Goal: Transaction & Acquisition: Purchase product/service

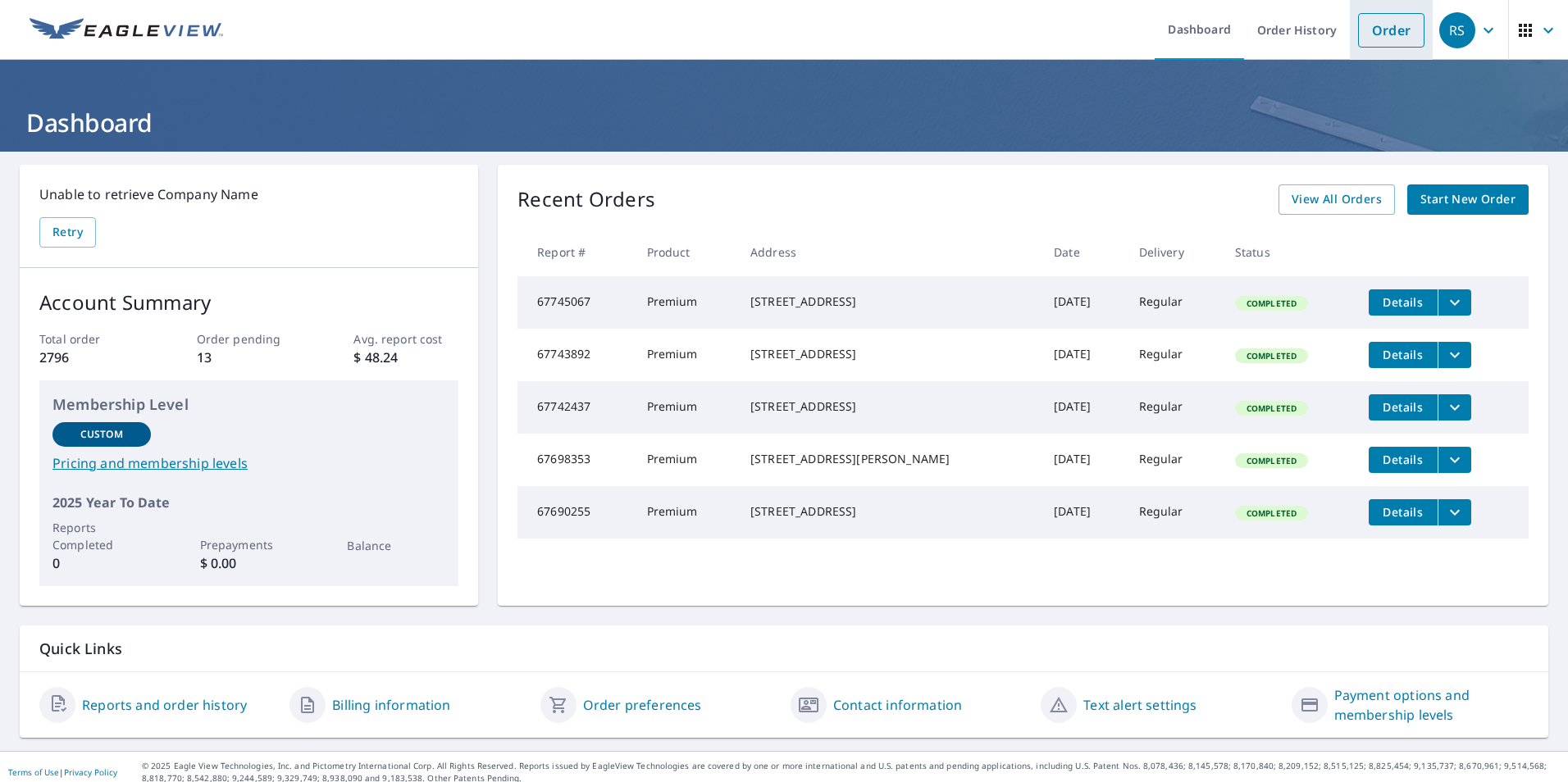
click at [1367, 31] on link "Order" at bounding box center [1392, 31] width 66 height 35
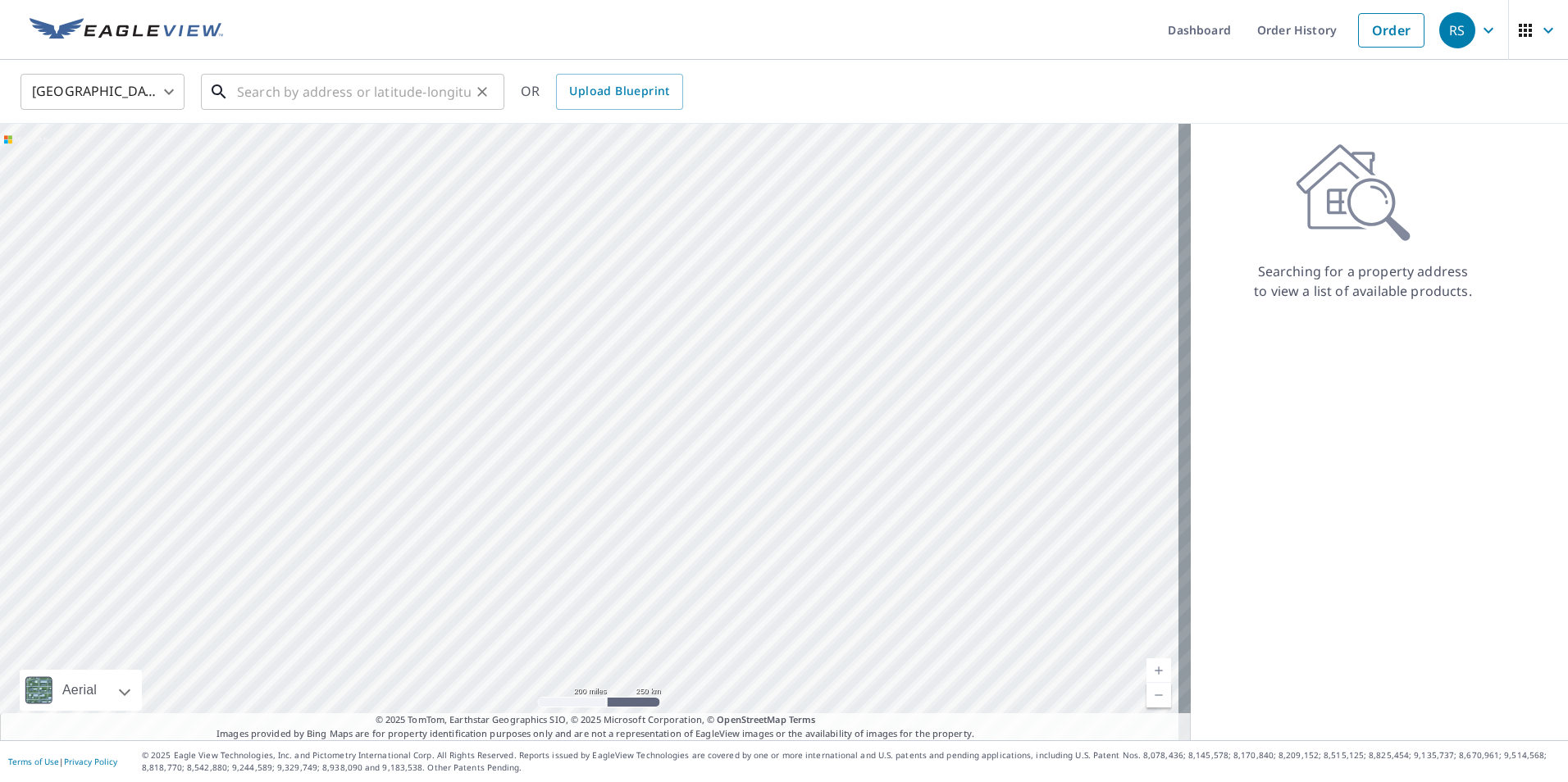
click at [257, 84] on input "text" at bounding box center [354, 91] width 233 height 46
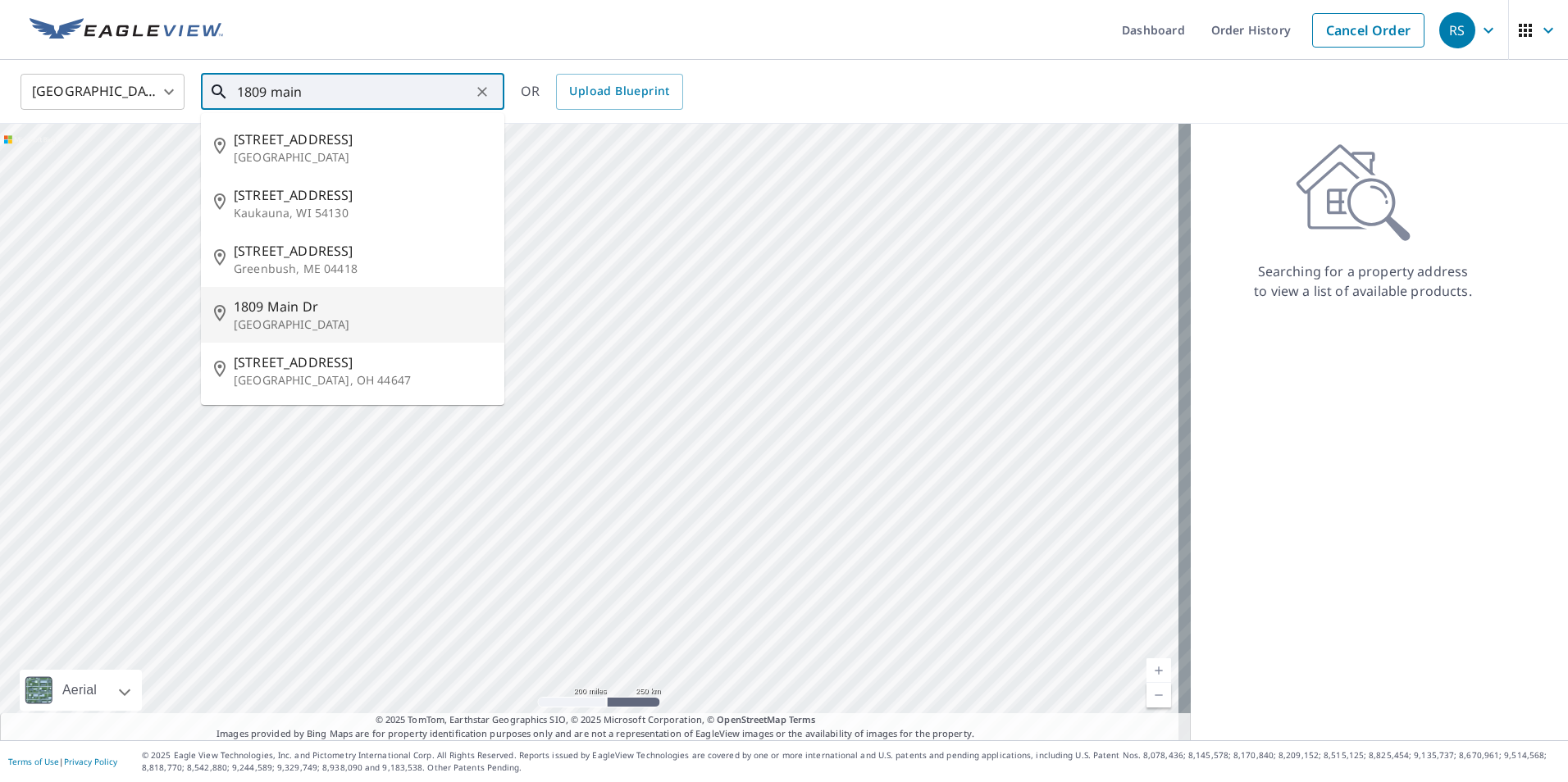
click at [268, 308] on span "1809 Main Dr" at bounding box center [362, 307] width 257 height 20
type input "[STREET_ADDRESS]"
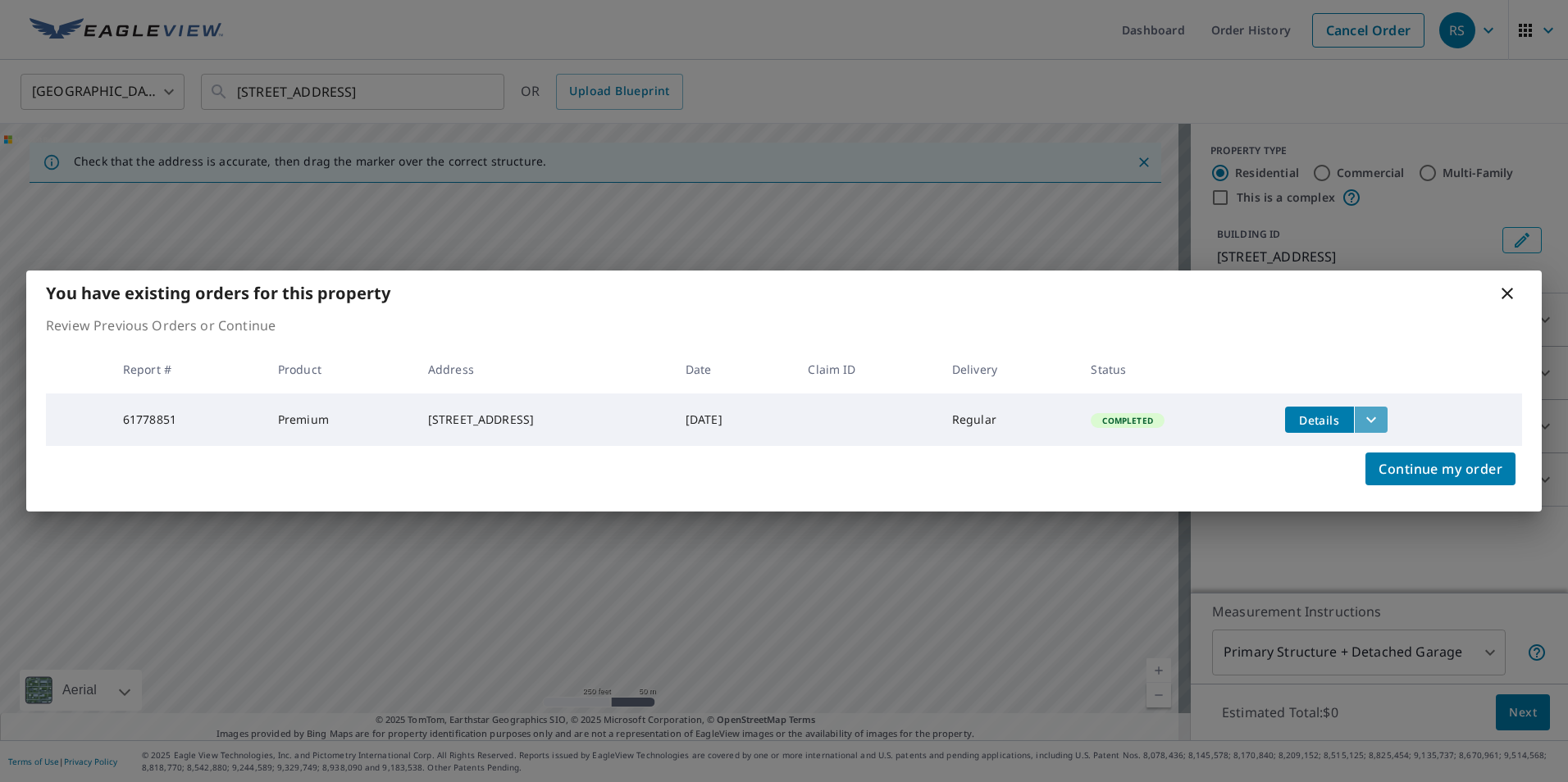
click at [1381, 412] on icon "filesDropdownBtn-61778851" at bounding box center [1372, 420] width 20 height 20
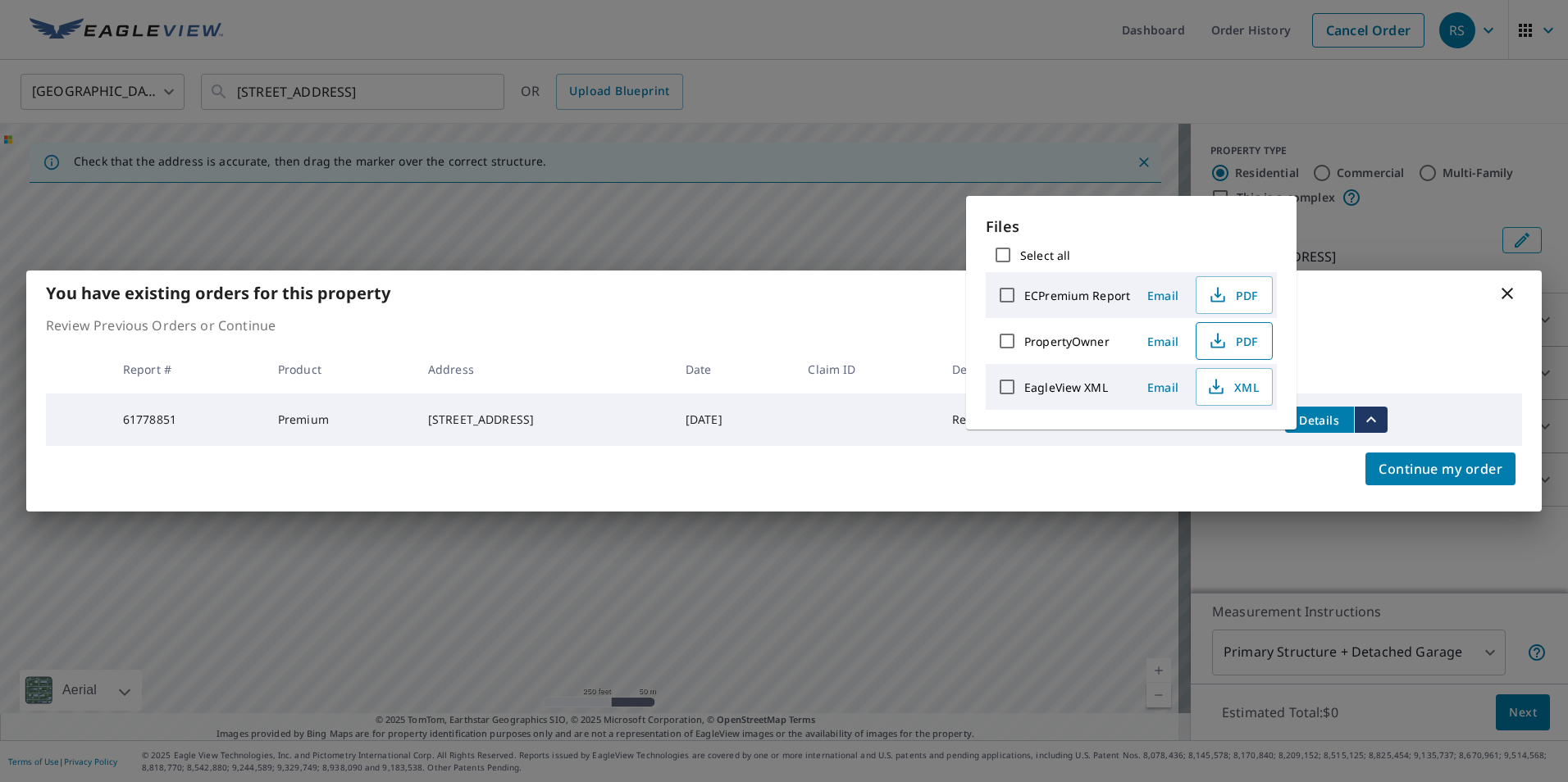
click at [1238, 337] on span "PDF" at bounding box center [1232, 341] width 52 height 20
click at [1221, 295] on icon "button" at bounding box center [1218, 295] width 20 height 20
click at [747, 57] on div "You have existing orders for this property Review Previous Orders or Continue R…" at bounding box center [784, 391] width 1568 height 782
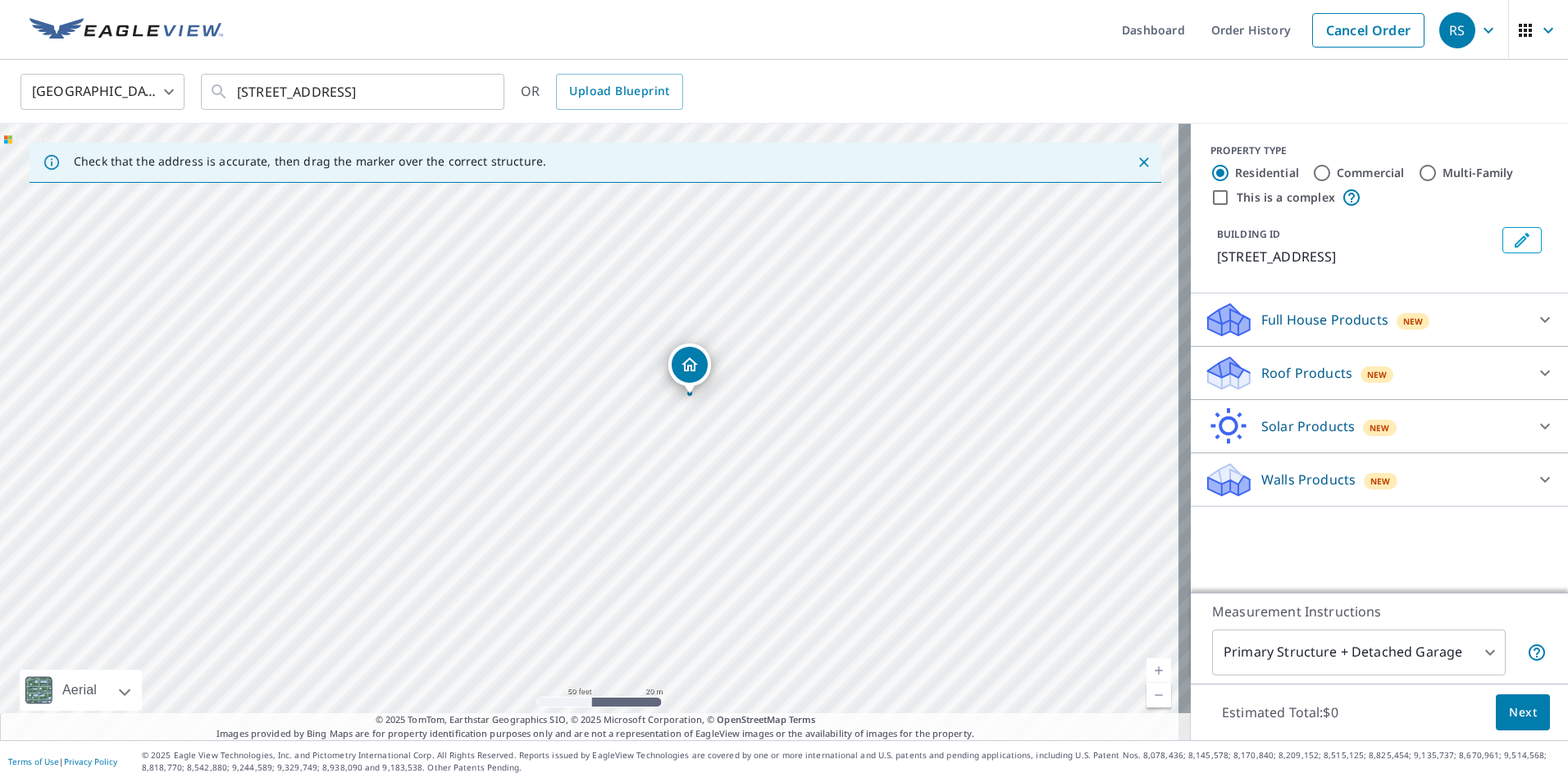
drag, startPoint x: 642, startPoint y: 363, endPoint x: 642, endPoint y: 425, distance: 62.0
click at [642, 425] on div "[STREET_ADDRESS]" at bounding box center [595, 432] width 1190 height 616
click at [657, 399] on div "[STREET_ADDRESS]" at bounding box center [595, 432] width 1190 height 616
click at [1536, 372] on icon at bounding box center [1546, 373] width 20 height 20
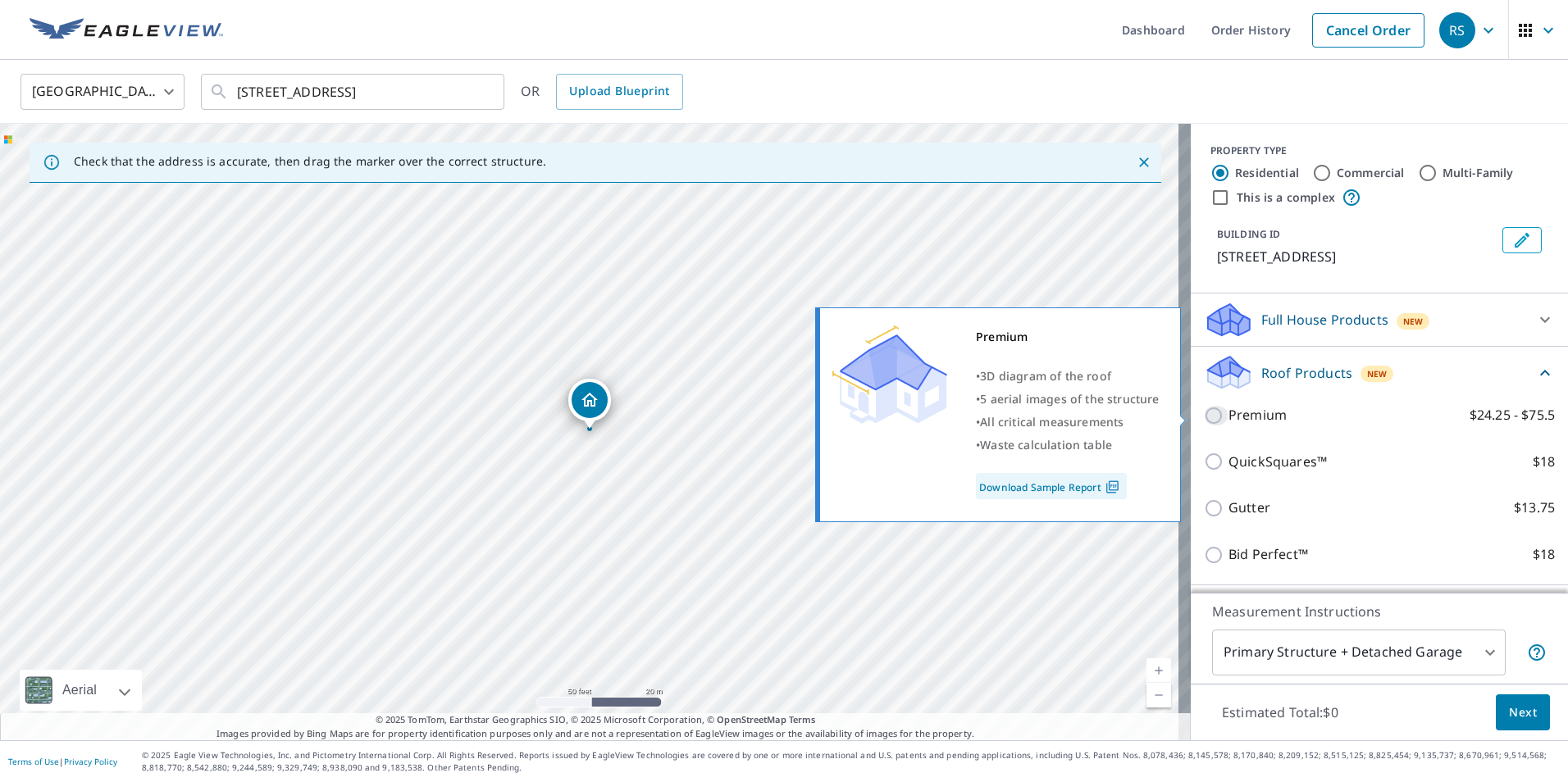
click at [1204, 415] on input "Premium $24.25 - $75.5" at bounding box center [1216, 415] width 25 height 20
checkbox input "true"
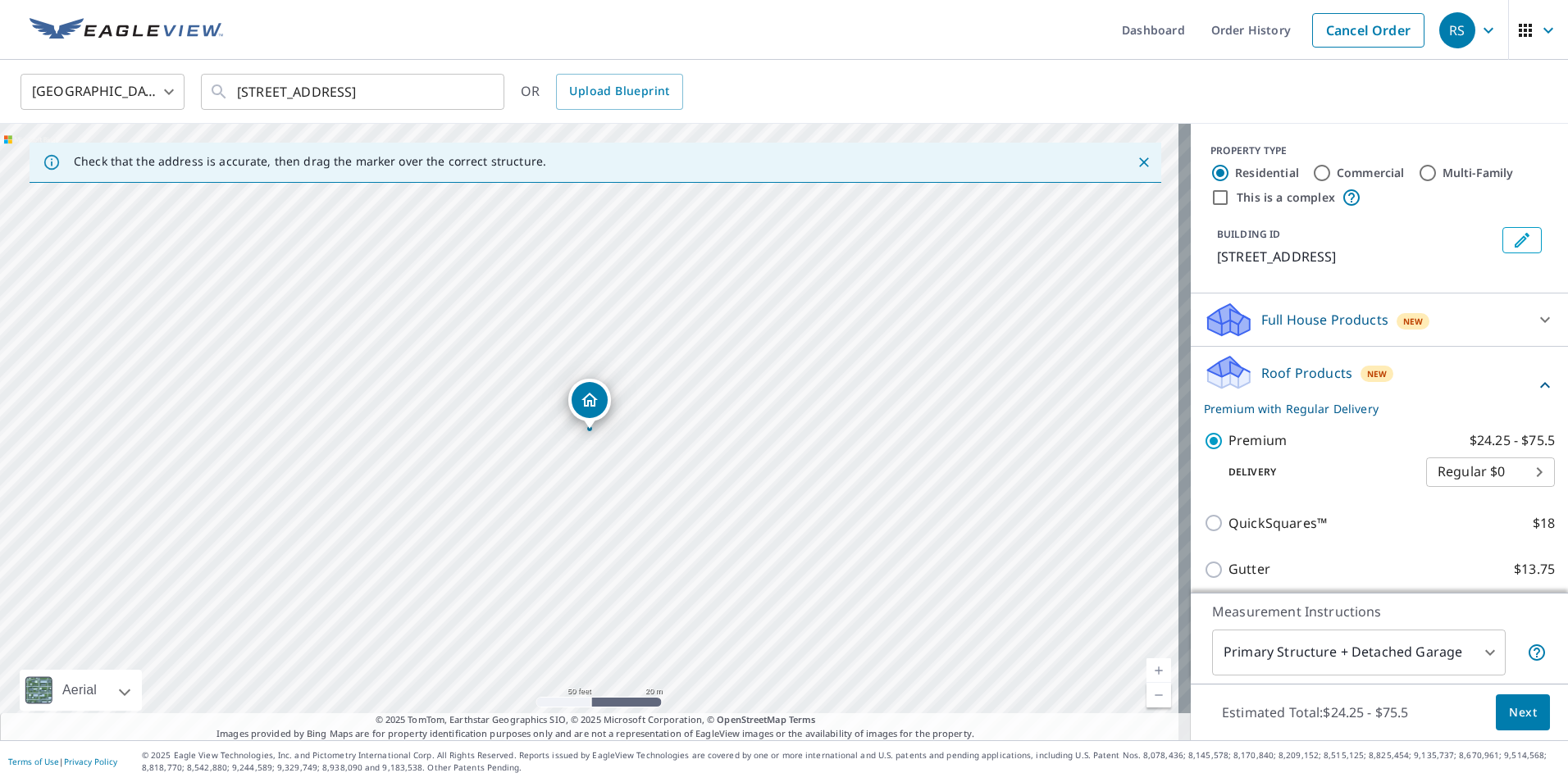
click at [1509, 717] on span "Next" at bounding box center [1523, 712] width 28 height 21
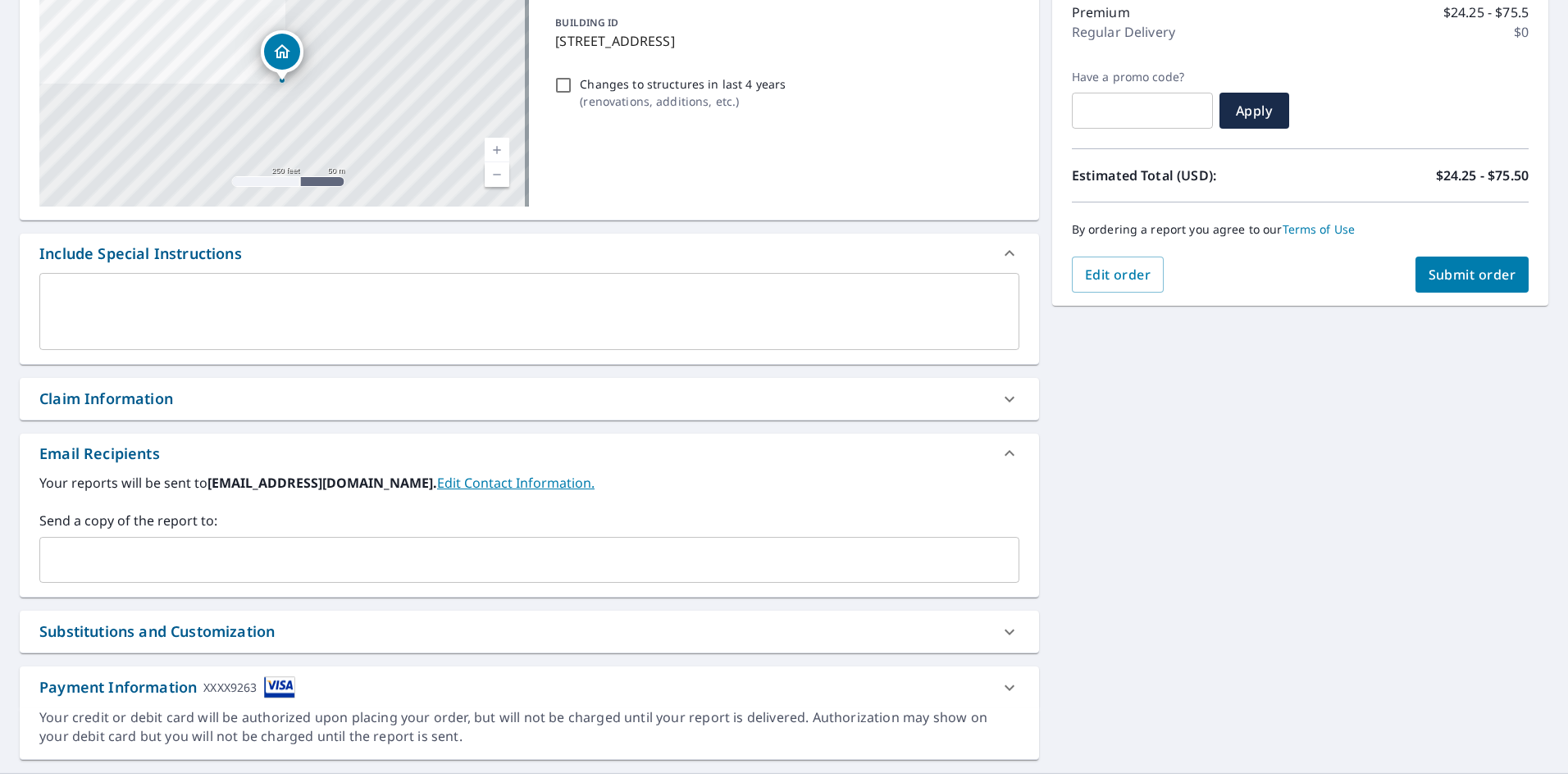
scroll to position [246, 0]
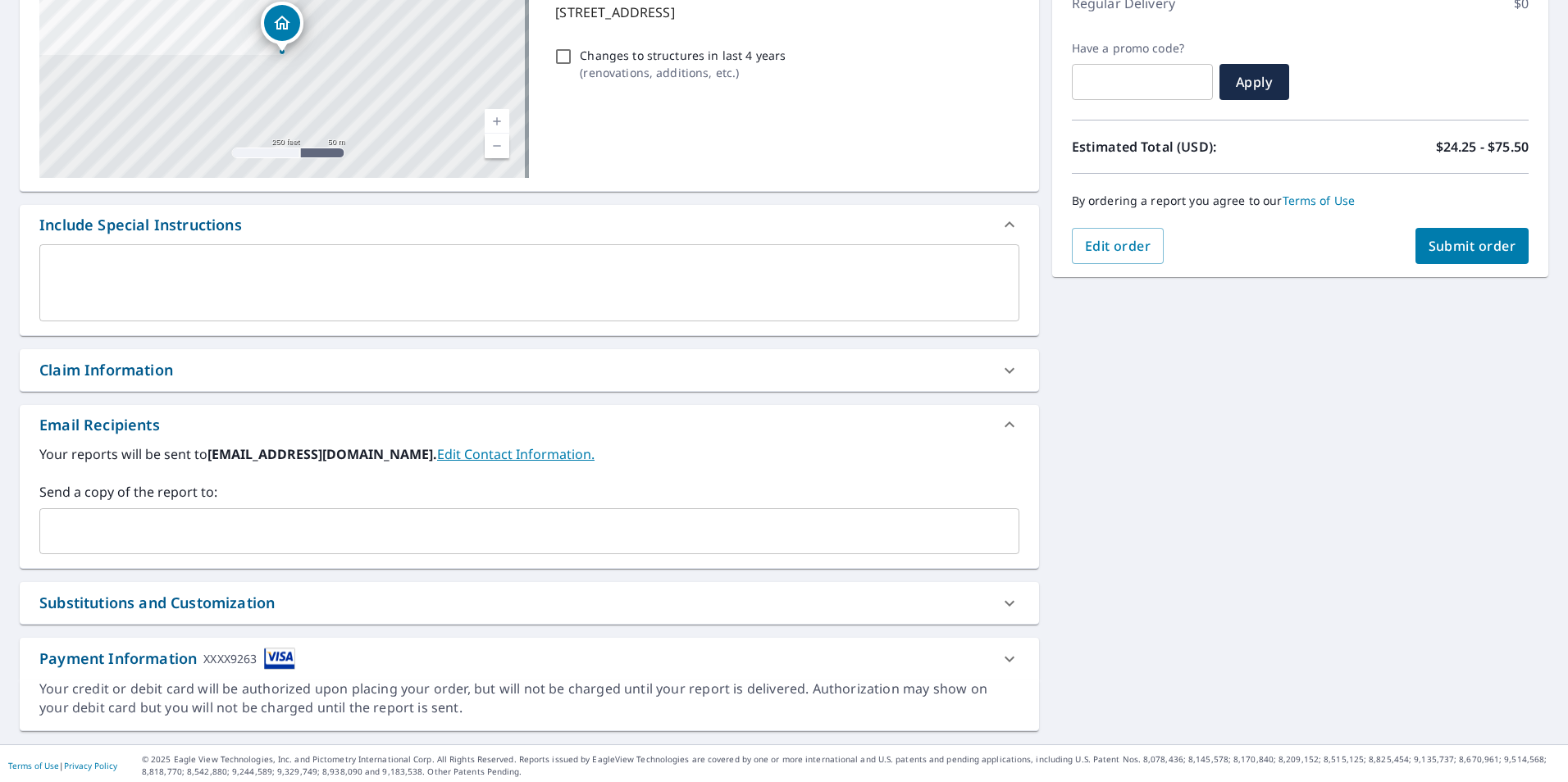
click at [64, 521] on input "text" at bounding box center [517, 531] width 940 height 31
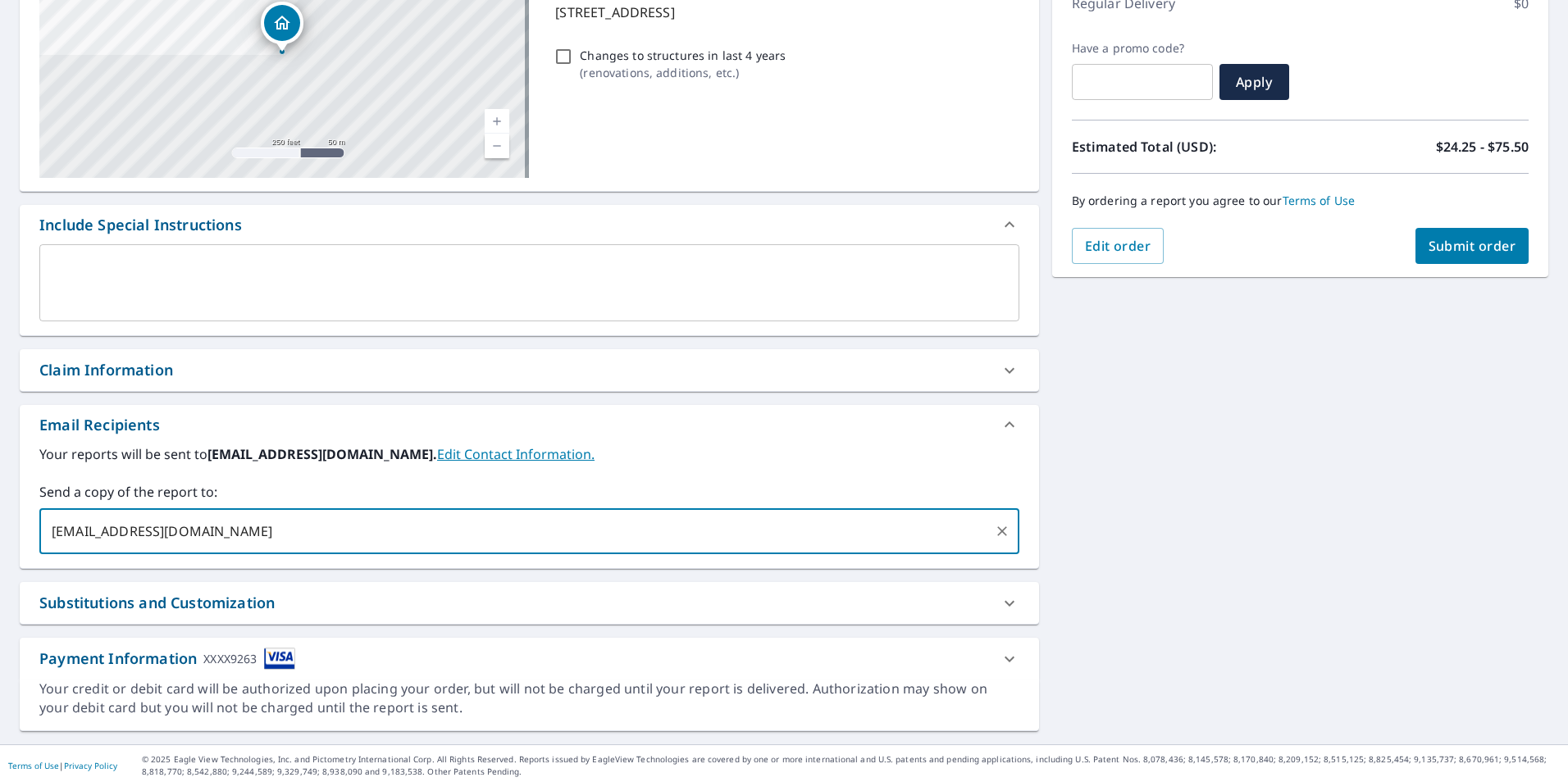
type input "[EMAIL_ADDRESS][DOMAIN_NAME]"
click at [1462, 252] on span "Submit order" at bounding box center [1473, 246] width 88 height 18
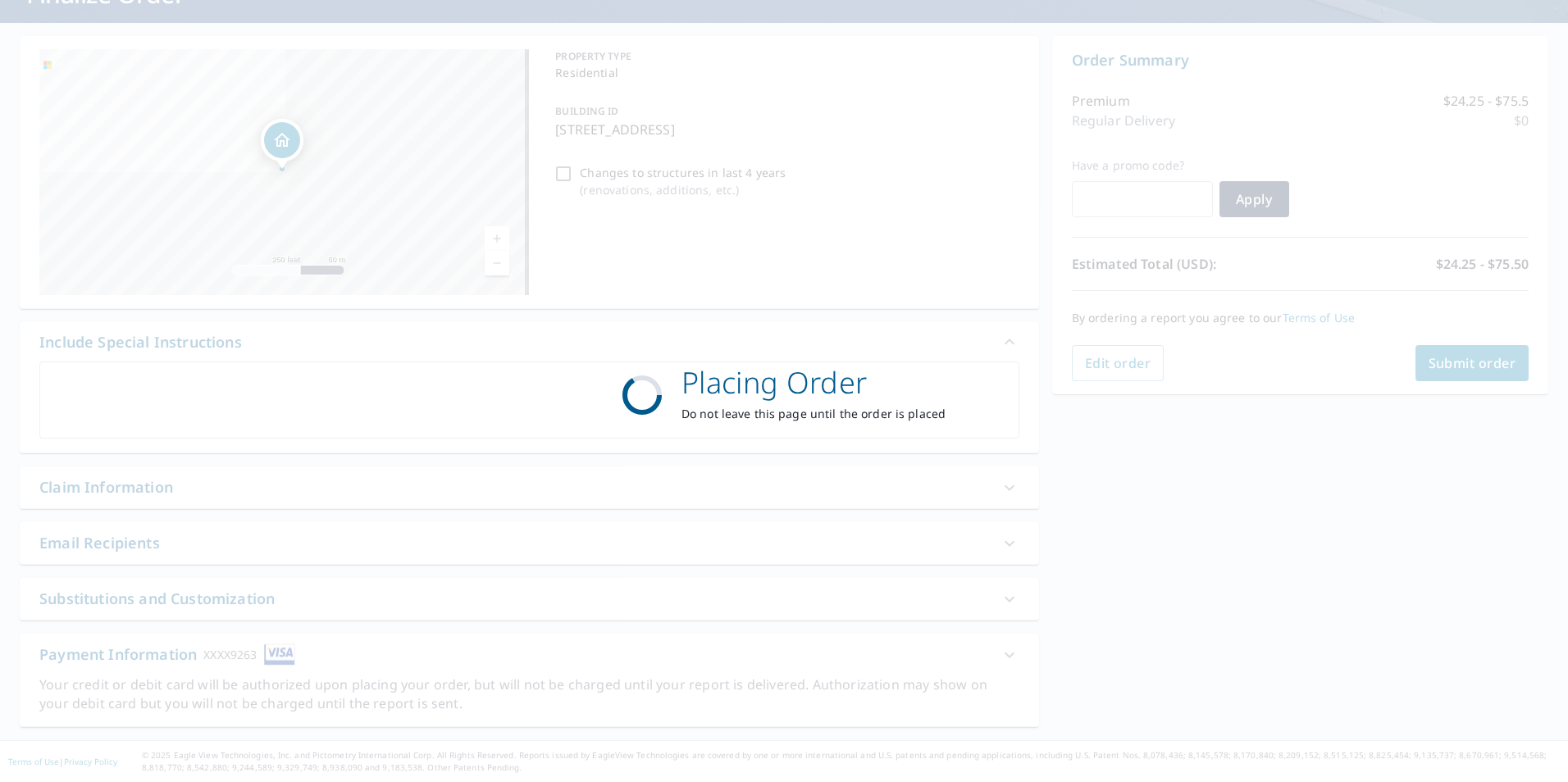
scroll to position [129, 0]
